Goal: Navigation & Orientation: Go to known website

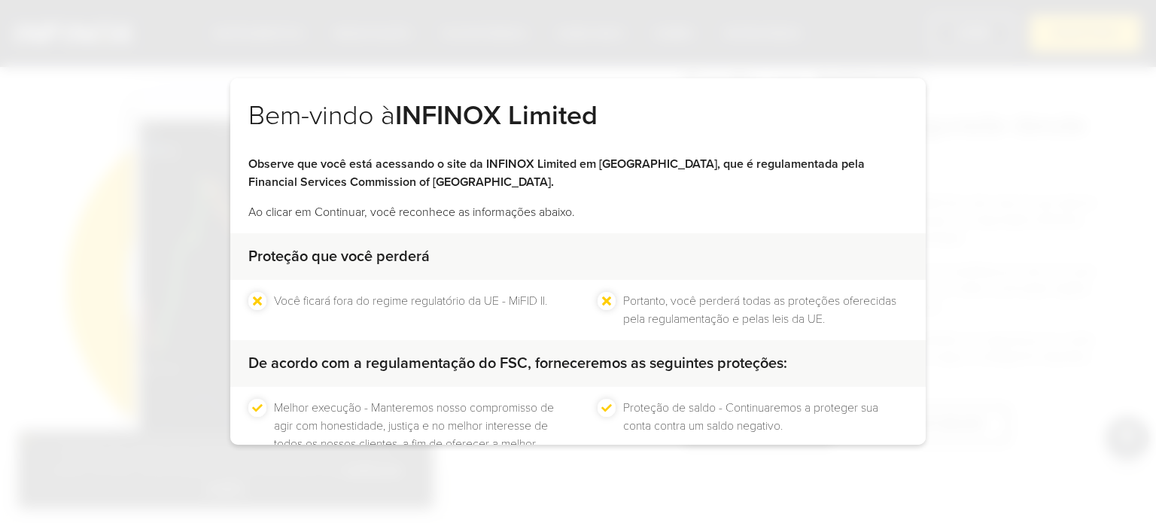
scroll to position [114, 0]
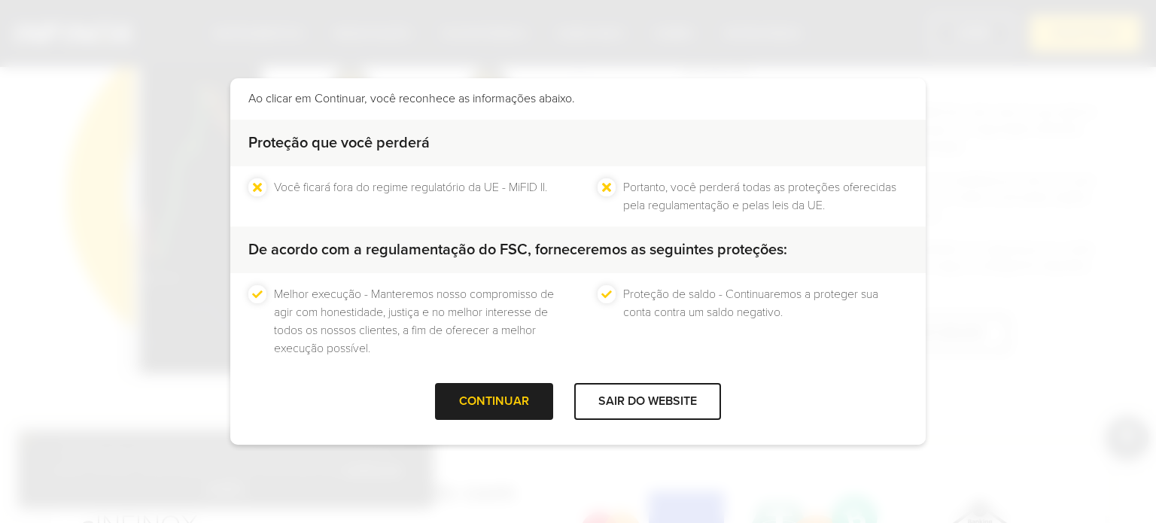
scroll to position [2843, 0]
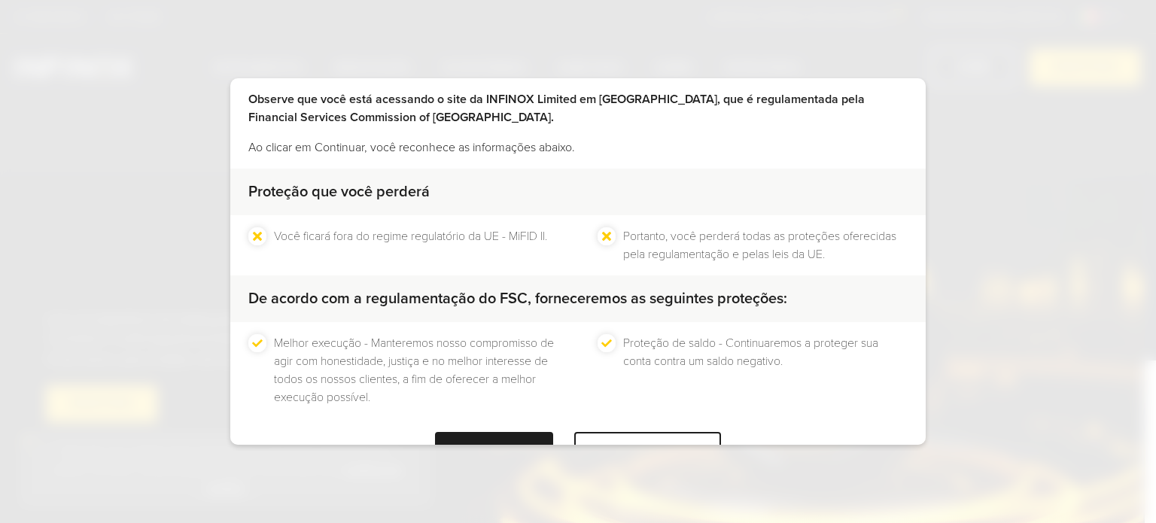
scroll to position [114, 0]
